Goal: Task Accomplishment & Management: Manage account settings

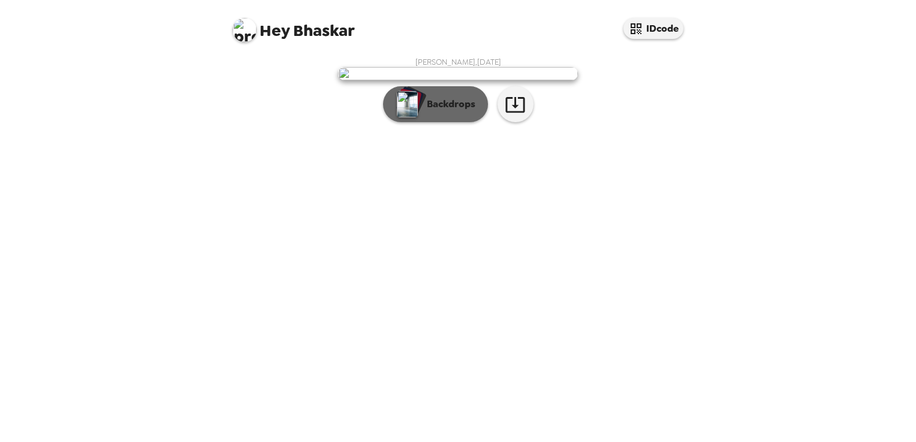
click at [424, 112] on p "Backdrops" at bounding box center [448, 104] width 55 height 14
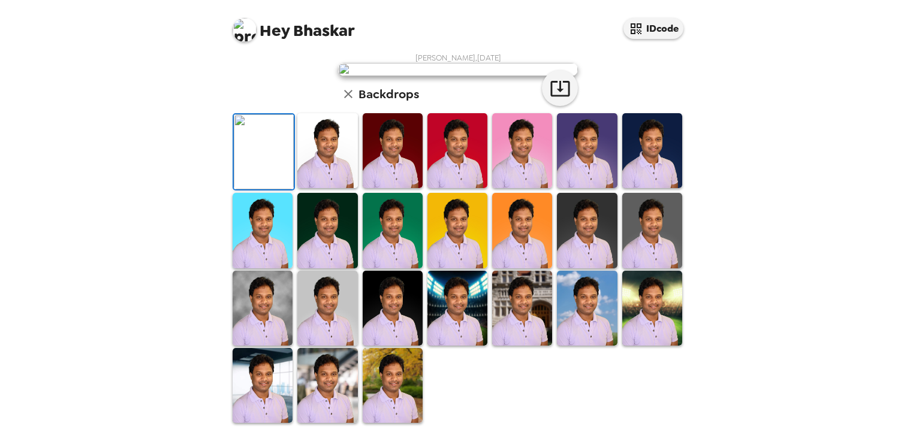
scroll to position [120, 0]
click at [319, 188] on img at bounding box center [327, 150] width 60 height 75
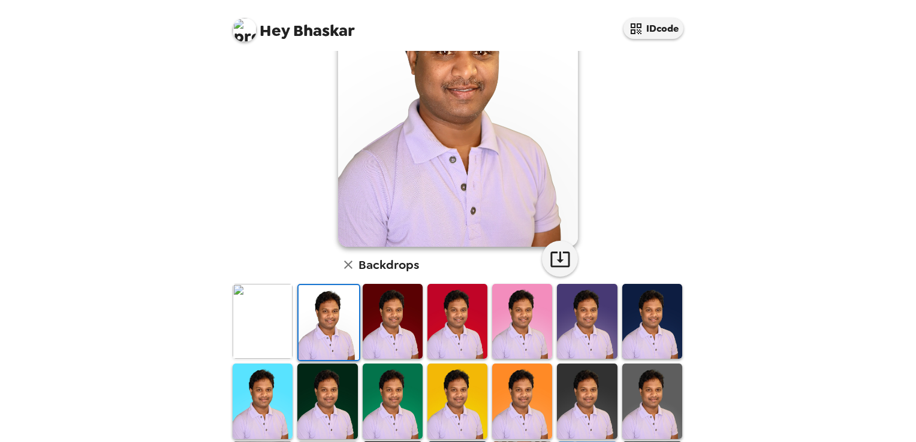
click at [386, 325] on img at bounding box center [393, 321] width 60 height 75
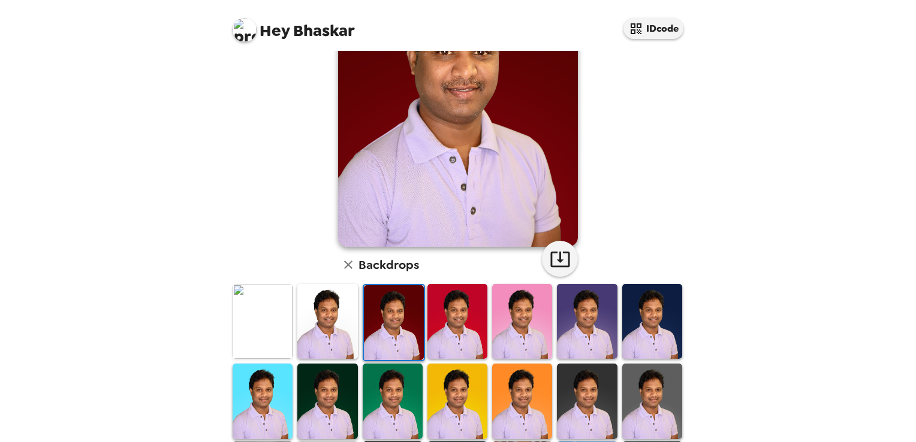
click at [467, 325] on img at bounding box center [457, 321] width 60 height 75
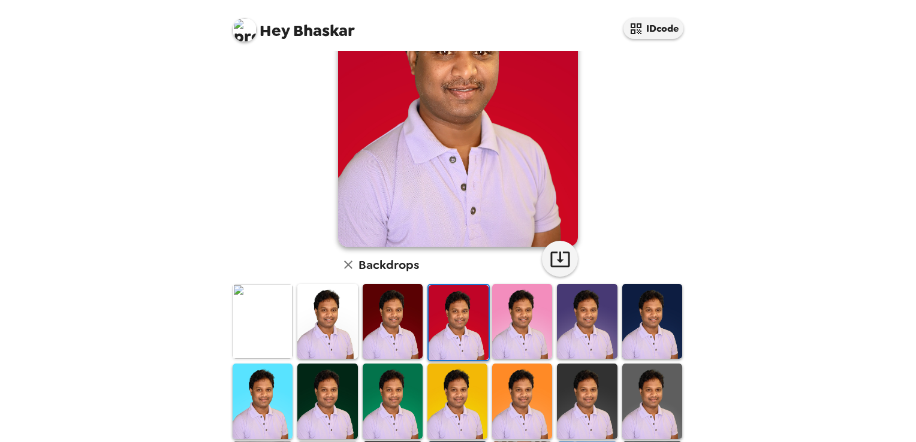
click at [505, 323] on img at bounding box center [522, 321] width 60 height 75
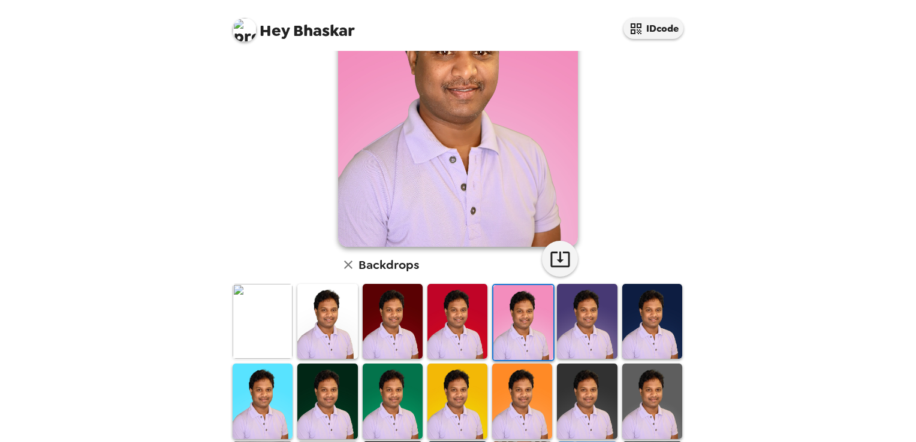
click at [567, 326] on img at bounding box center [587, 321] width 60 height 75
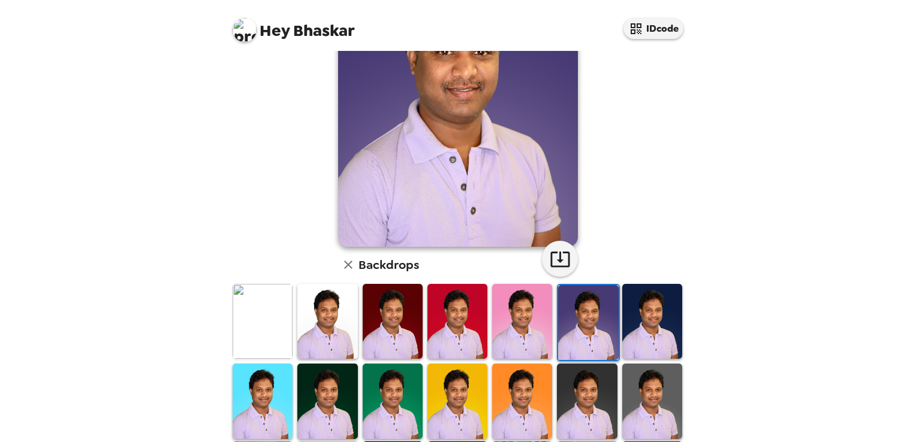
click at [640, 324] on img at bounding box center [652, 321] width 60 height 75
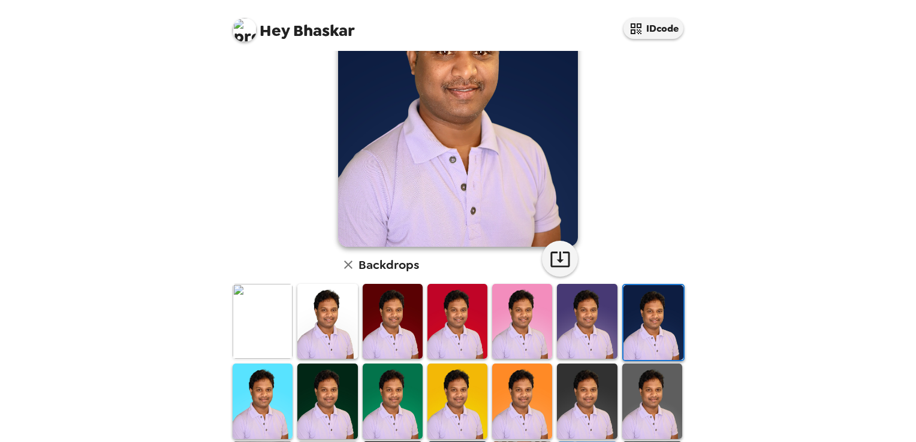
click at [275, 391] on img at bounding box center [263, 401] width 60 height 75
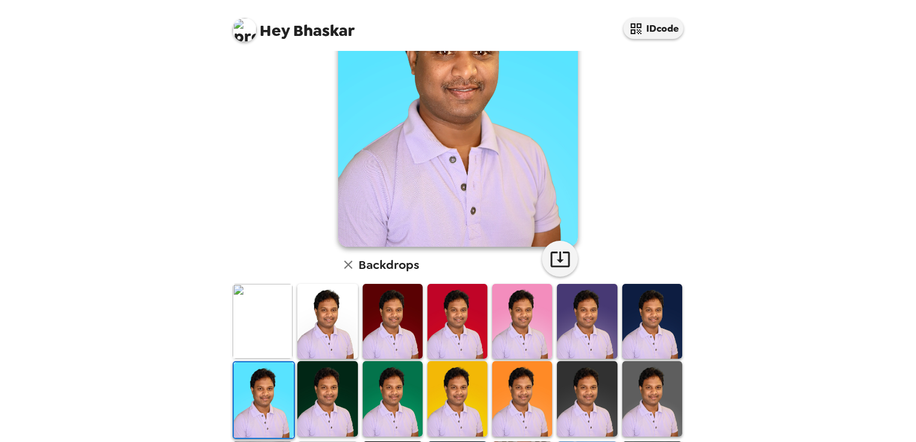
click at [311, 391] on img at bounding box center [327, 399] width 60 height 75
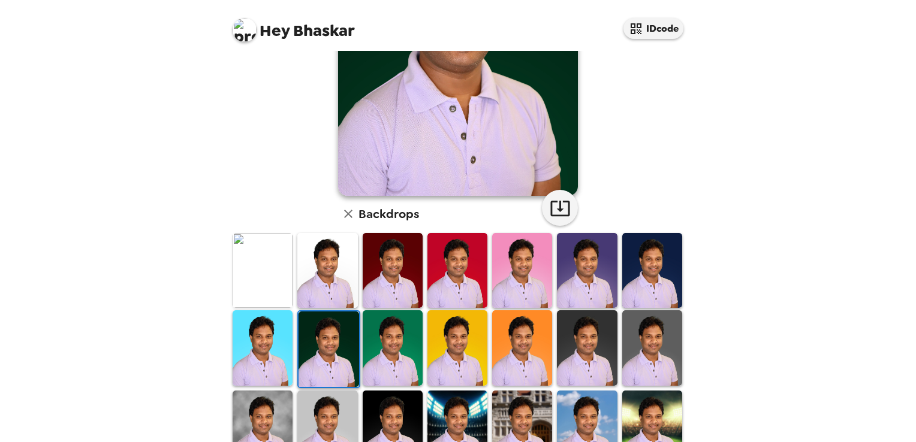
scroll to position [180, 0]
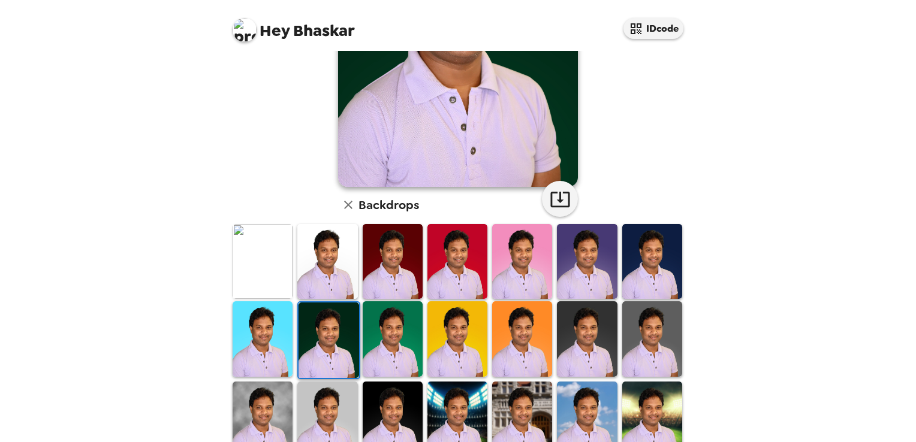
click at [392, 397] on img at bounding box center [393, 419] width 60 height 75
click at [439, 401] on img at bounding box center [457, 419] width 60 height 75
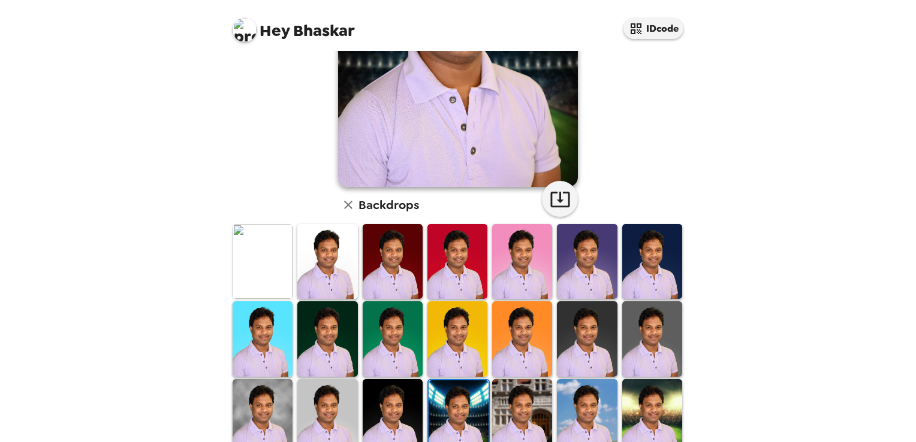
click at [527, 409] on img at bounding box center [522, 417] width 60 height 75
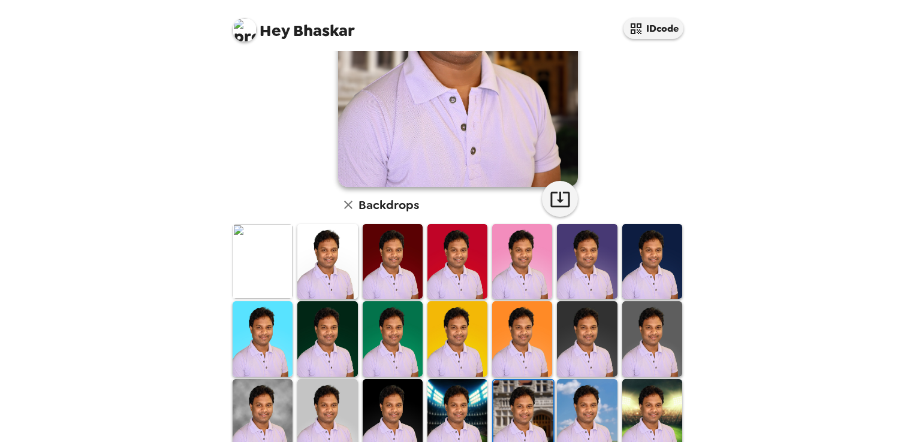
click at [584, 412] on img at bounding box center [587, 417] width 60 height 75
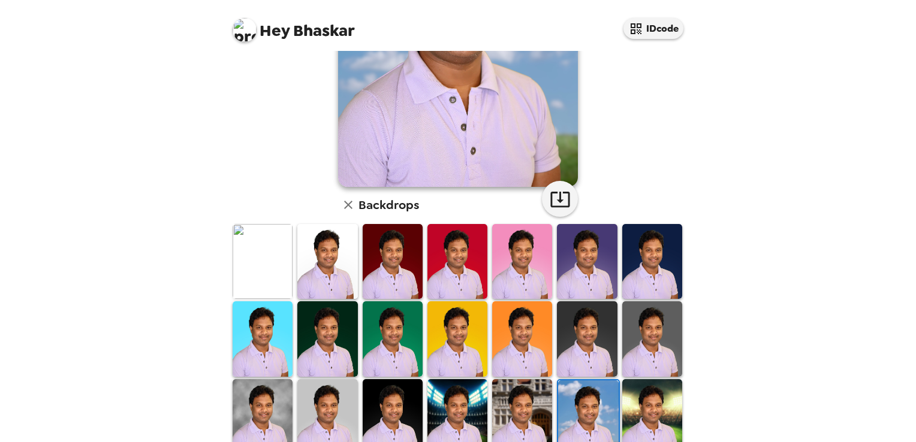
click at [649, 409] on img at bounding box center [652, 417] width 60 height 75
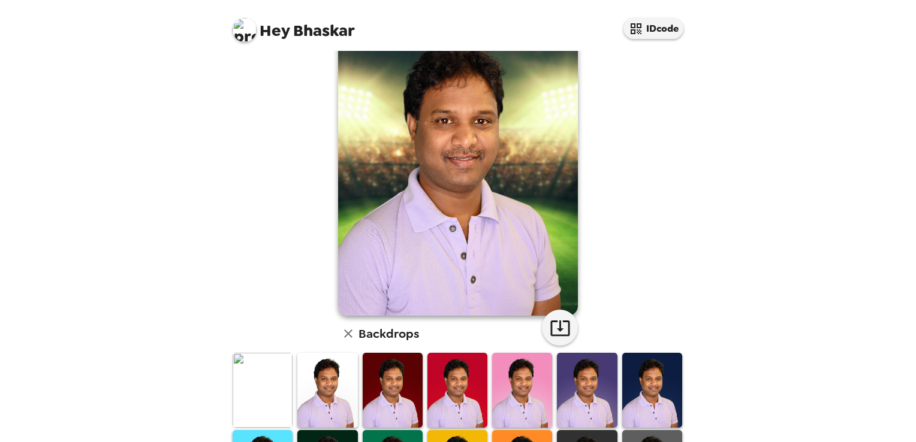
scroll to position [240, 0]
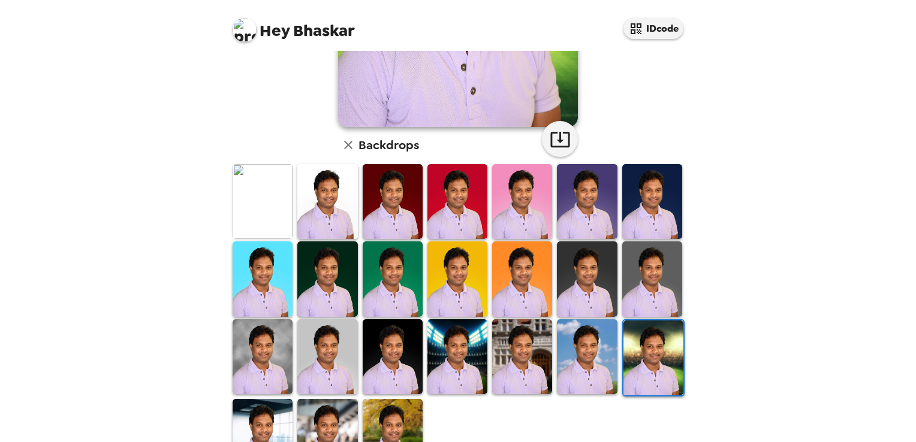
click at [260, 220] on img at bounding box center [263, 201] width 60 height 75
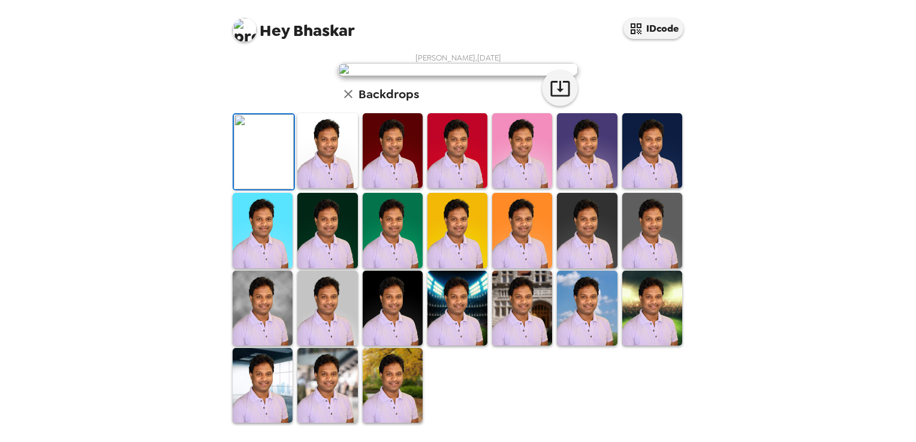
scroll to position [0, 0]
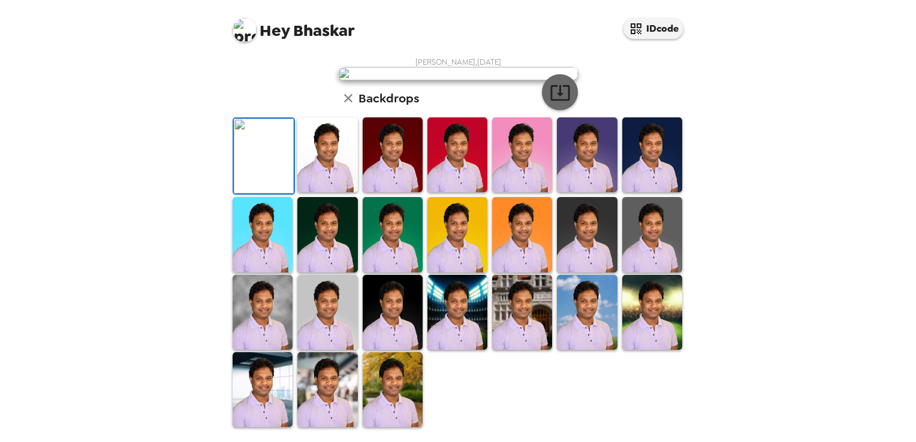
click at [560, 103] on icon "button" at bounding box center [560, 92] width 21 height 21
click at [149, 140] on div "Hey Bhaskar IDcode Bhaskar K , [DATE] Backdrops" at bounding box center [458, 221] width 916 height 442
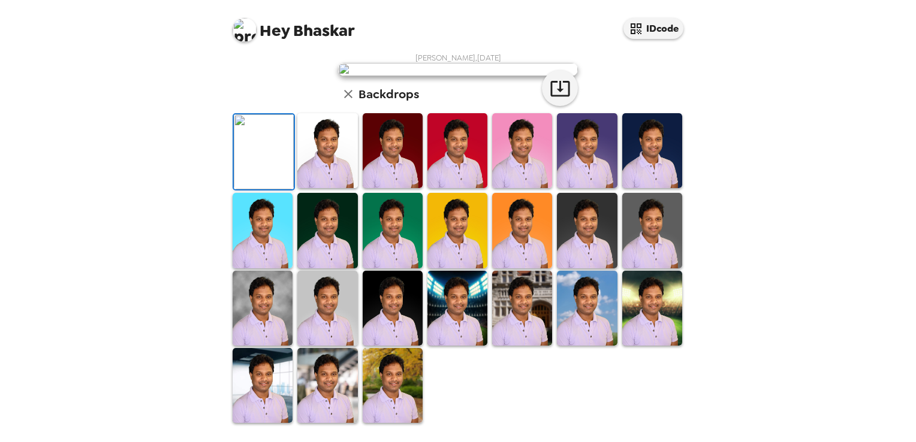
scroll to position [180, 0]
click at [385, 188] on img at bounding box center [393, 150] width 60 height 75
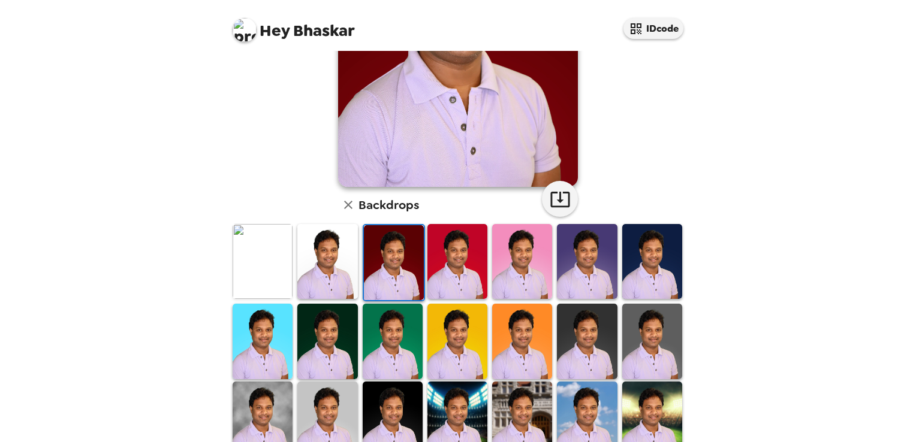
click at [245, 260] on img at bounding box center [263, 261] width 60 height 75
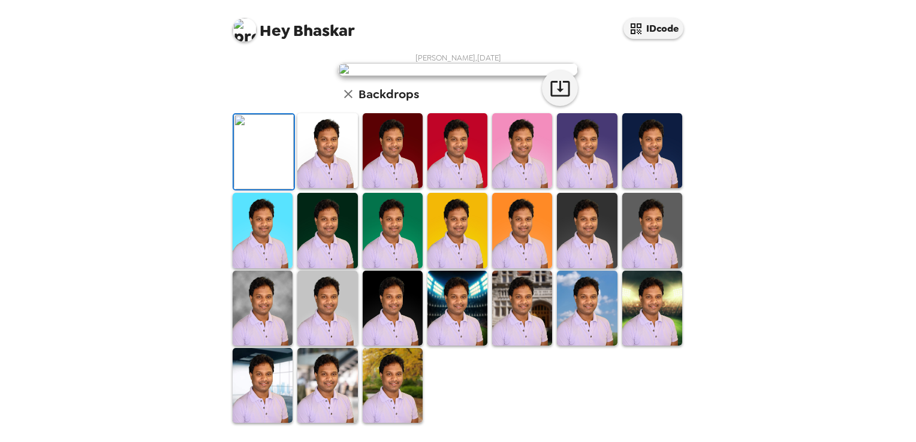
click at [312, 188] on img at bounding box center [327, 150] width 60 height 75
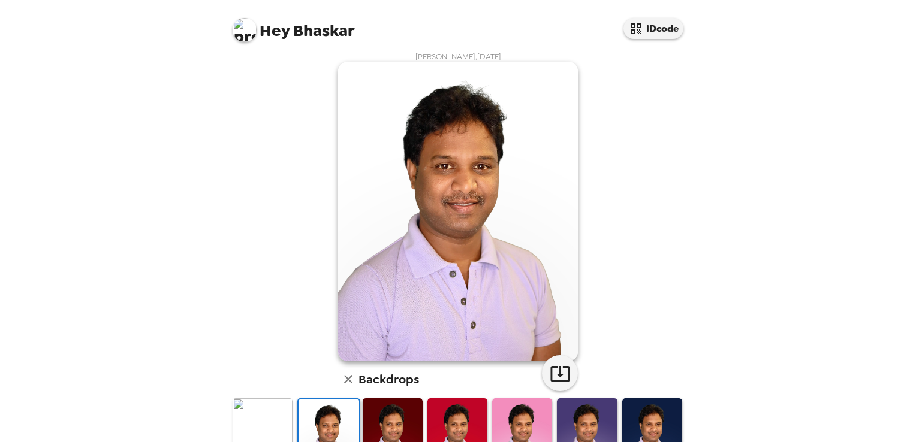
scroll to position [0, 0]
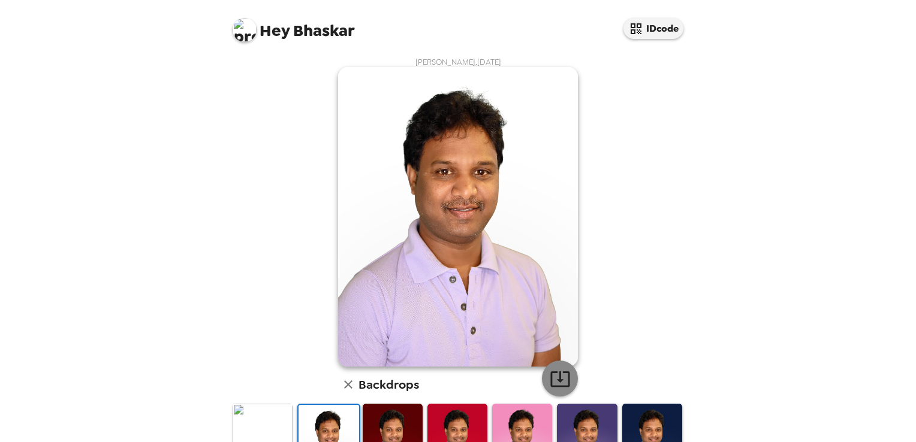
click at [556, 377] on icon "button" at bounding box center [560, 379] width 21 height 21
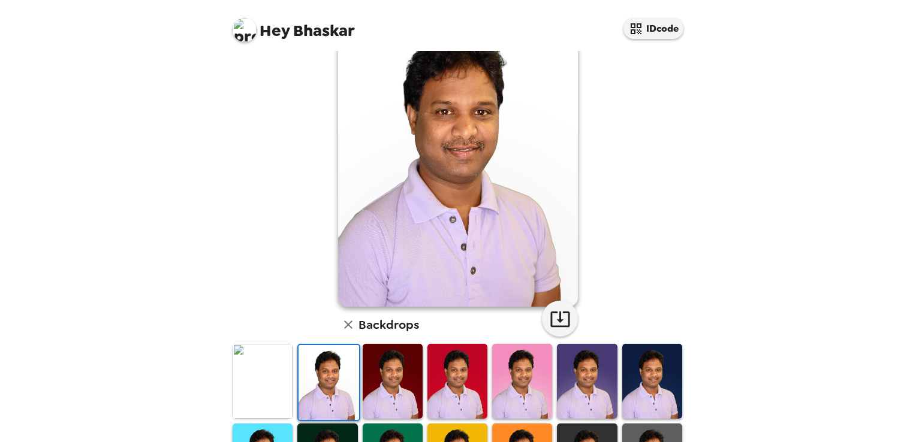
scroll to position [240, 0]
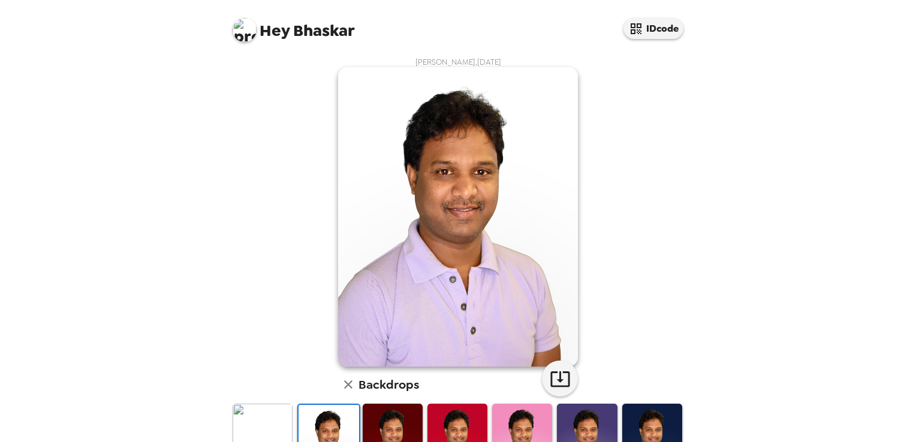
scroll to position [240, 0]
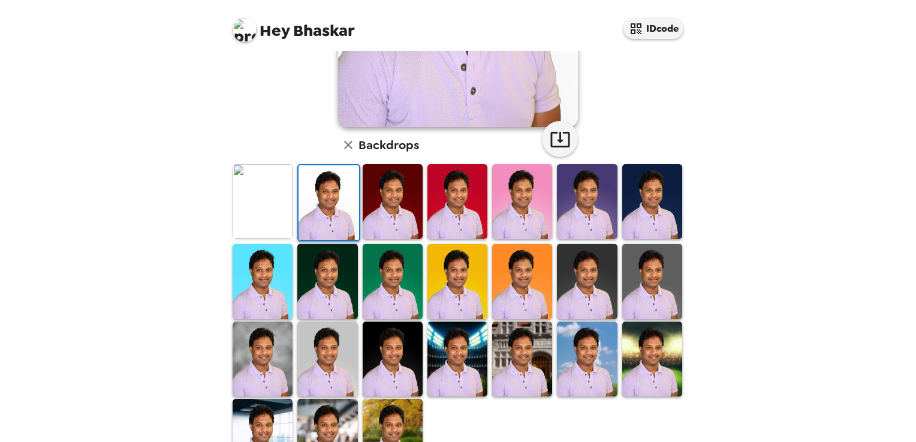
click at [386, 404] on img at bounding box center [393, 436] width 60 height 75
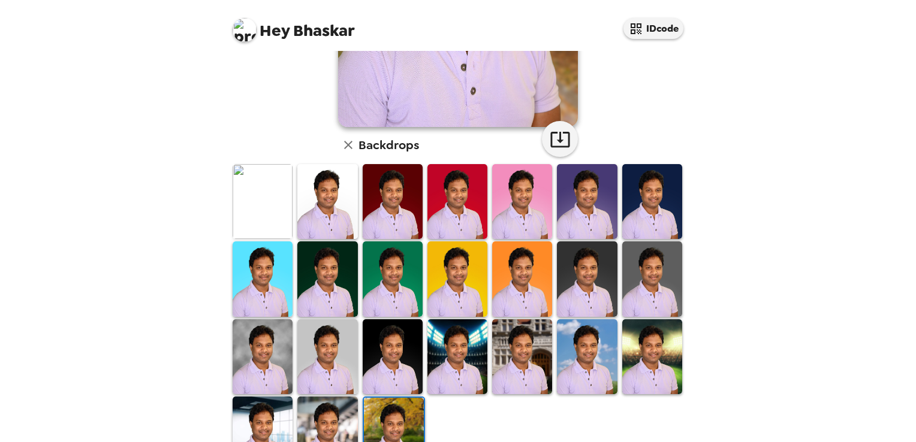
click at [131, 198] on div "Hey Bhaskar IDcode Bhaskar K , [DATE] Backdrops" at bounding box center [458, 221] width 916 height 442
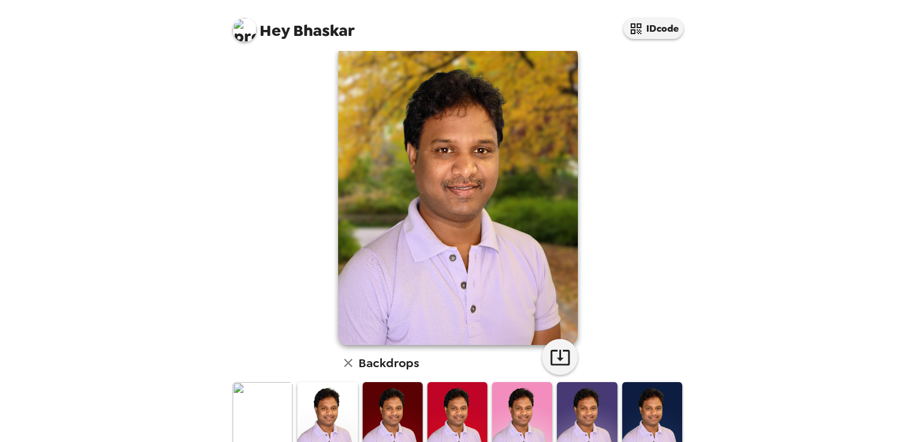
scroll to position [9, 0]
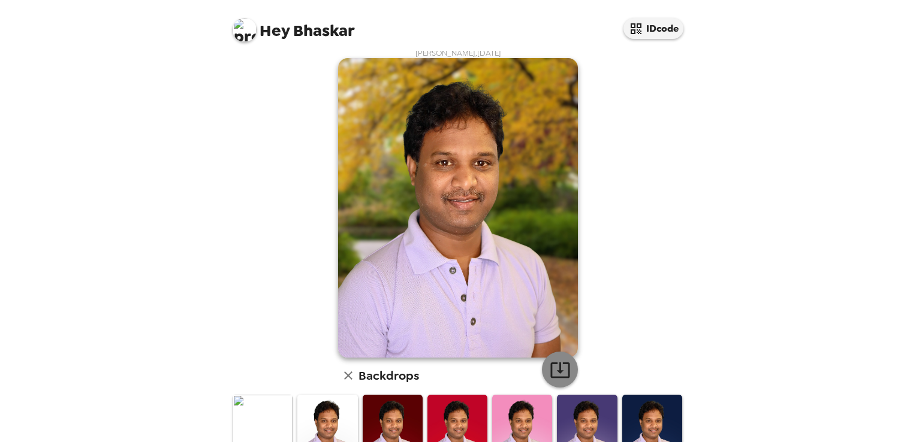
click at [554, 368] on icon "button" at bounding box center [560, 370] width 21 height 21
click at [550, 369] on icon "button" at bounding box center [560, 370] width 21 height 21
click at [101, 372] on div "Hey Bhaskar IDcode Bhaskar K , [DATE] Backdrops" at bounding box center [458, 221] width 916 height 442
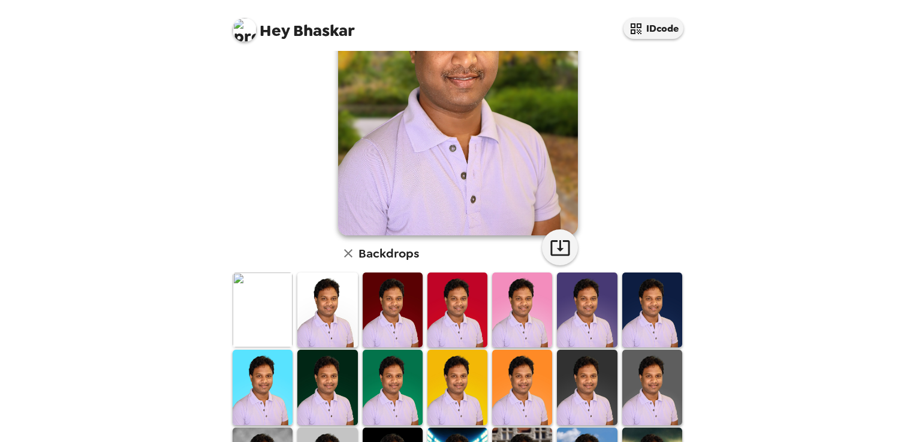
scroll to position [284, 0]
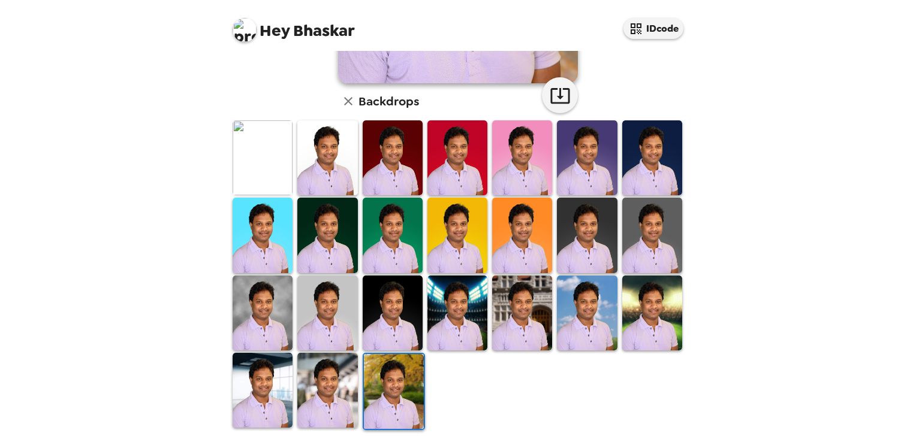
click at [254, 388] on img at bounding box center [263, 390] width 60 height 75
